Goal: Navigation & Orientation: Find specific page/section

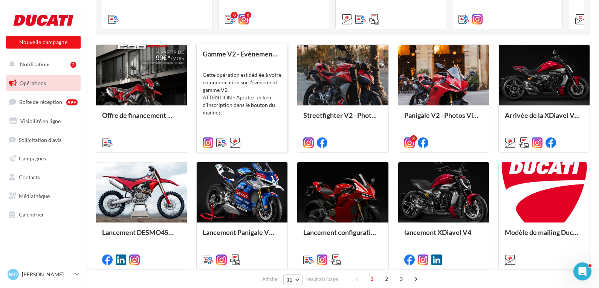
scroll to position [188, 0]
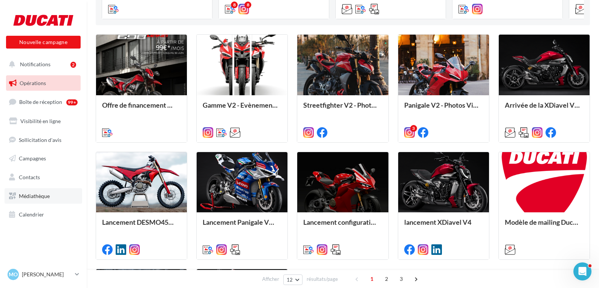
click at [34, 190] on link "Médiathèque" at bounding box center [44, 196] width 78 height 16
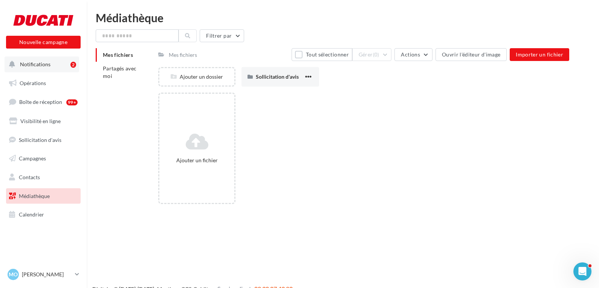
click at [38, 67] on span "Notifications" at bounding box center [35, 64] width 31 height 6
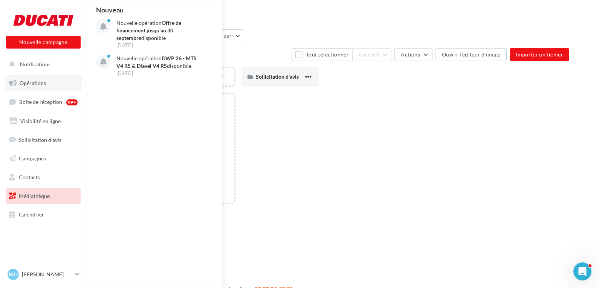
click at [34, 80] on span "Opérations" at bounding box center [33, 83] width 26 height 6
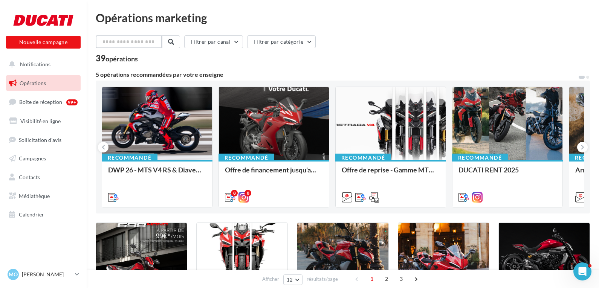
click at [132, 43] on input "text" at bounding box center [129, 41] width 66 height 13
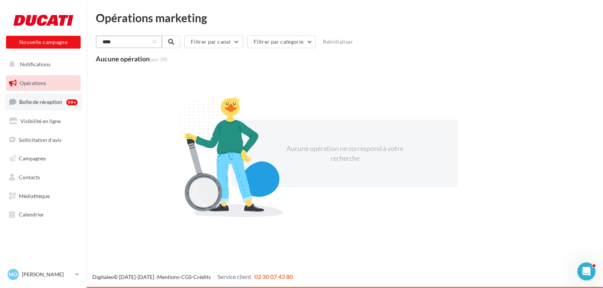
type input "****"
click at [60, 106] on link "Boîte de réception 99+" at bounding box center [44, 102] width 78 height 16
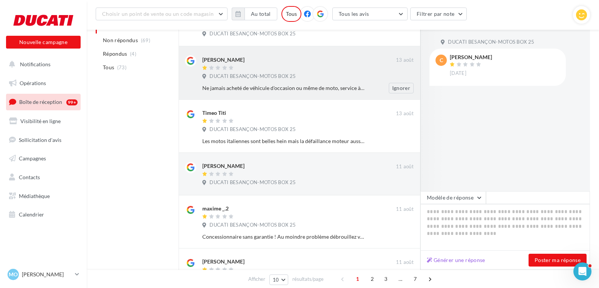
scroll to position [226, 0]
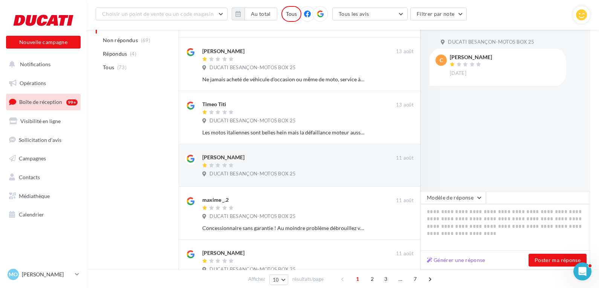
click at [167, 5] on div "Choisir un point de vente ou un code magasin 04711251830799009191 - DUCATI BESA…" at bounding box center [343, 15] width 512 height 30
click at [288, 13] on div "Tous" at bounding box center [291, 14] width 20 height 16
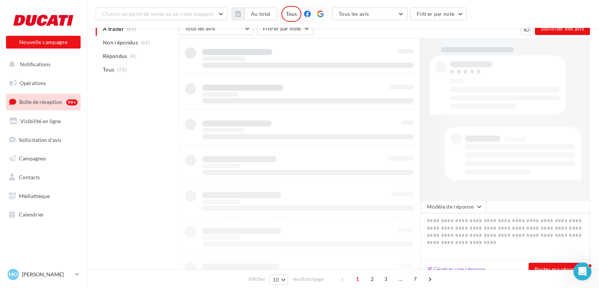
scroll to position [87, 0]
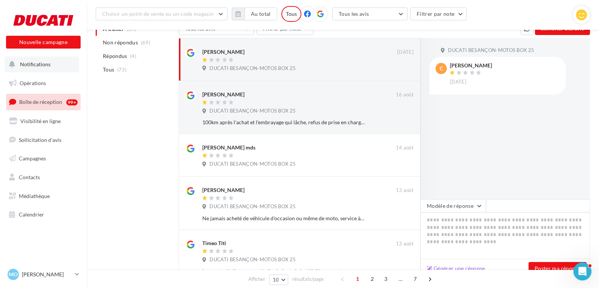
click at [43, 67] on button "Notifications" at bounding box center [42, 65] width 75 height 16
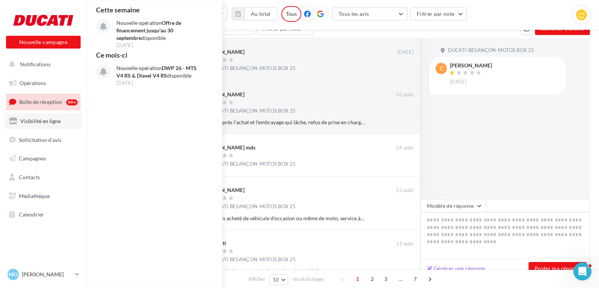
click at [54, 124] on link "Visibilité en ligne" at bounding box center [44, 121] width 78 height 16
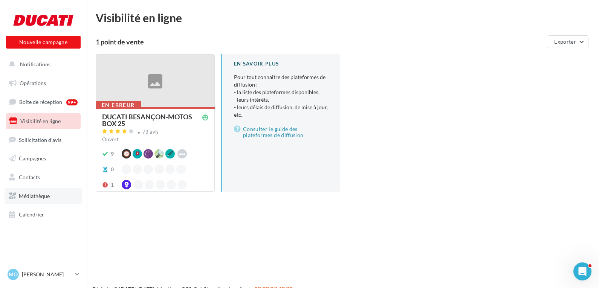
click at [44, 199] on span "Médiathèque" at bounding box center [34, 196] width 31 height 6
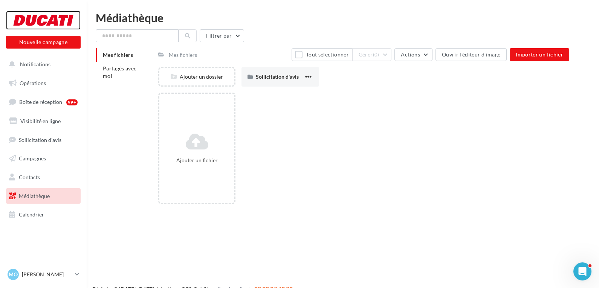
click at [57, 15] on div at bounding box center [43, 20] width 60 height 19
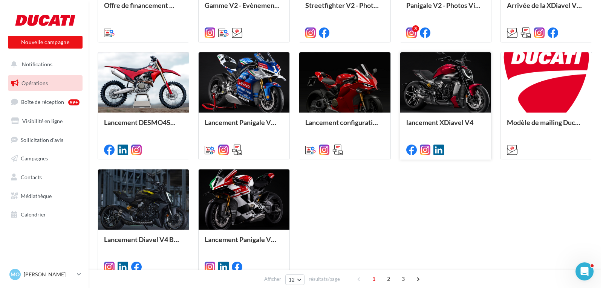
scroll to position [301, 0]
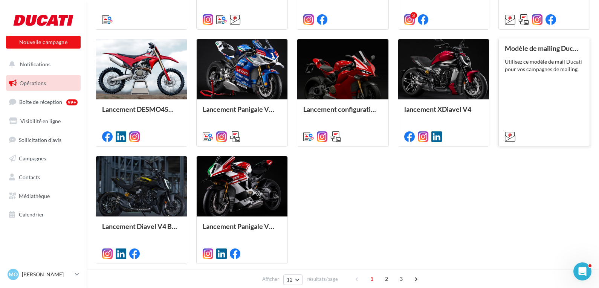
click at [520, 92] on div "Modèle de mailing Ducati Utilisez ce modèle de mail Ducati pour vos campagnes d…" at bounding box center [544, 91] width 79 height 95
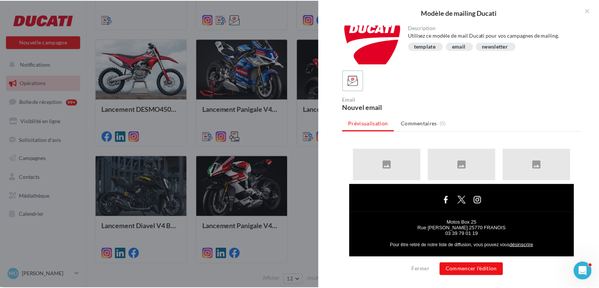
scroll to position [232, 0]
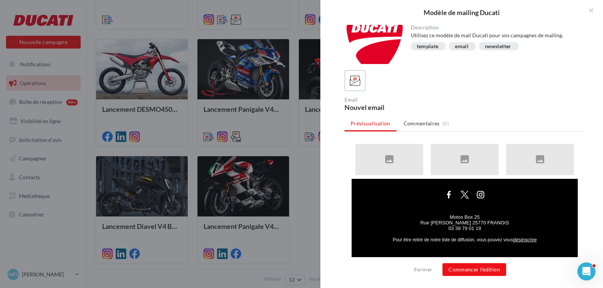
click at [280, 239] on div at bounding box center [301, 144] width 603 height 288
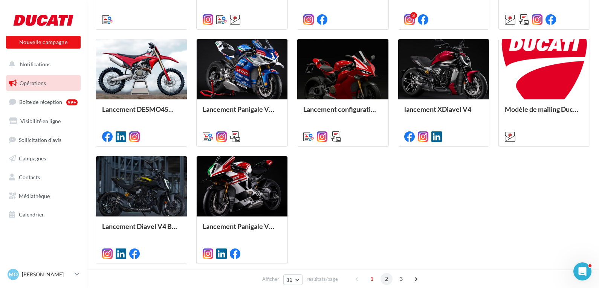
click at [385, 276] on span "2" at bounding box center [387, 279] width 12 height 12
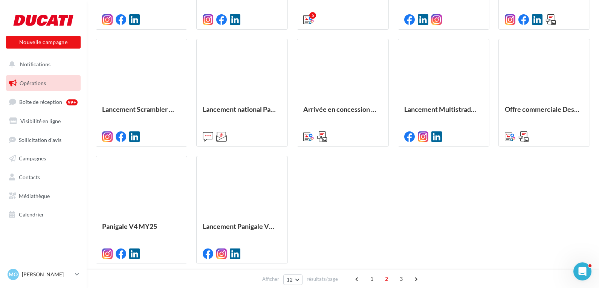
scroll to position [193, 0]
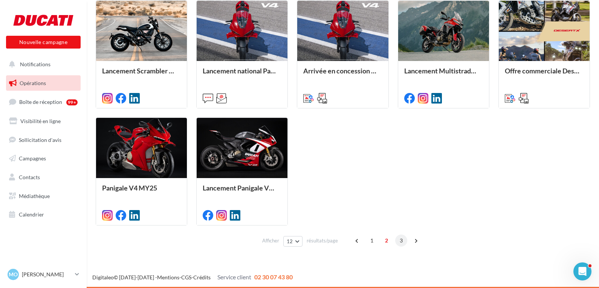
click at [400, 239] on span "3" at bounding box center [401, 241] width 12 height 12
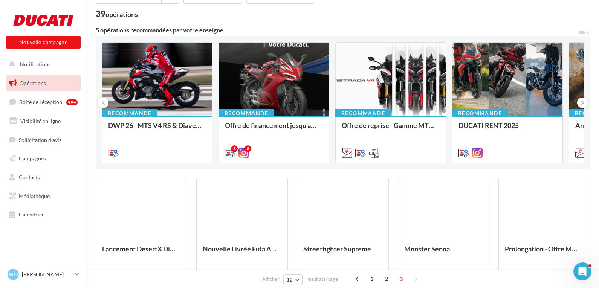
scroll to position [0, 0]
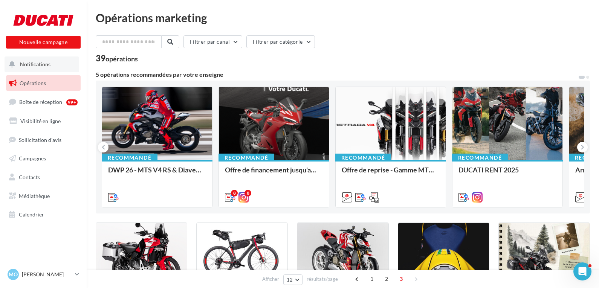
click at [42, 65] on span "Notifications" at bounding box center [35, 64] width 31 height 6
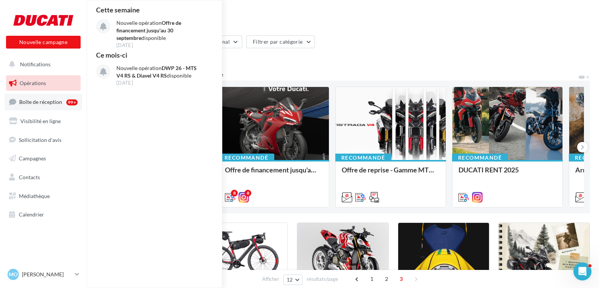
click at [40, 109] on link "Boîte de réception 99+" at bounding box center [44, 102] width 78 height 16
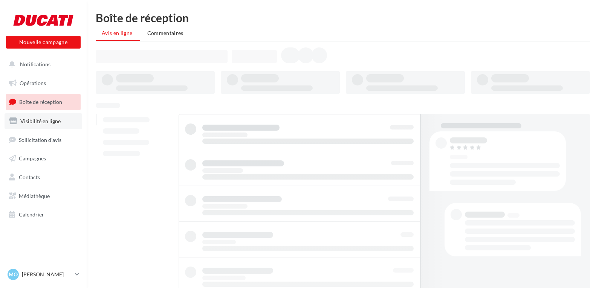
click at [38, 120] on span "Visibilité en ligne" at bounding box center [40, 121] width 40 height 6
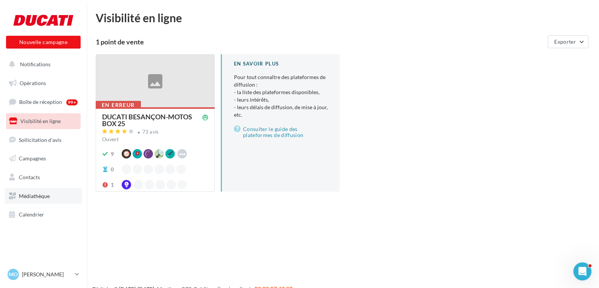
click at [40, 198] on span "Médiathèque" at bounding box center [34, 196] width 31 height 6
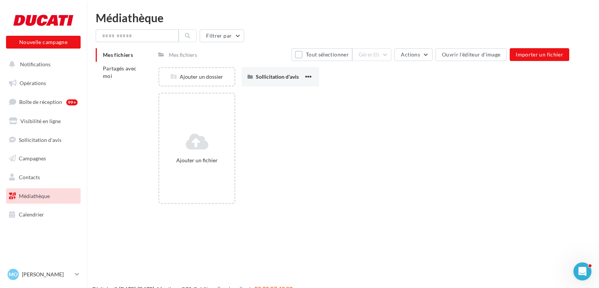
click at [187, 55] on div "Mes fichiers" at bounding box center [183, 55] width 28 height 8
